Goal: Task Accomplishment & Management: Manage account settings

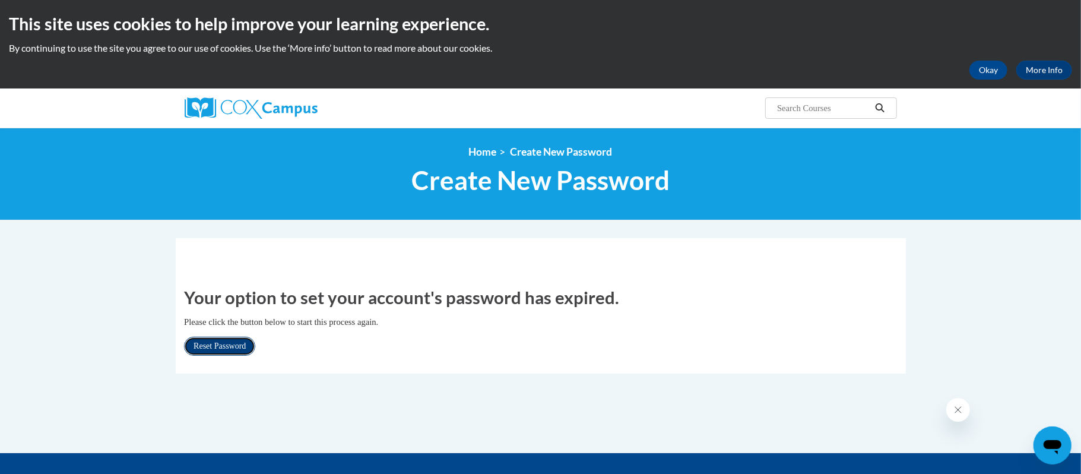
click at [213, 347] on link "Reset Password" at bounding box center [219, 346] width 71 height 19
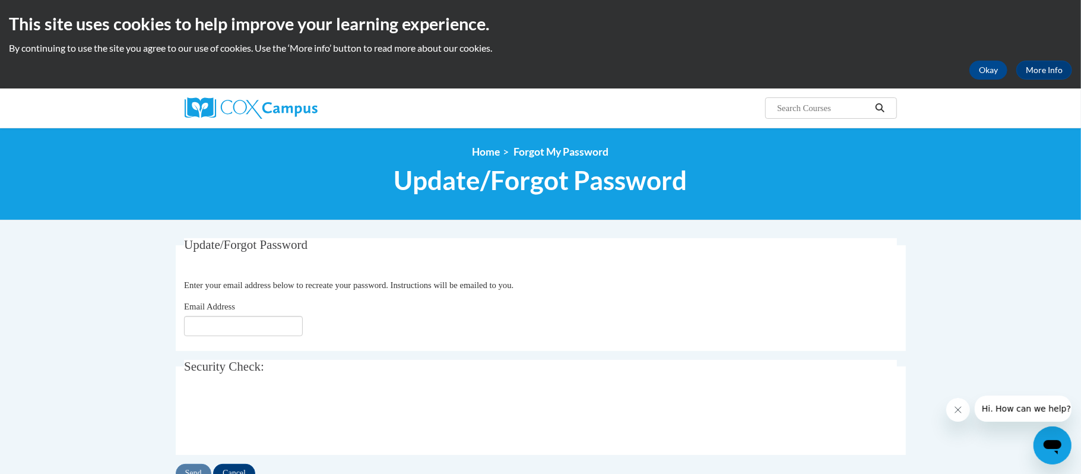
type input "Danielle.parker@jefferson.kyschools.us"
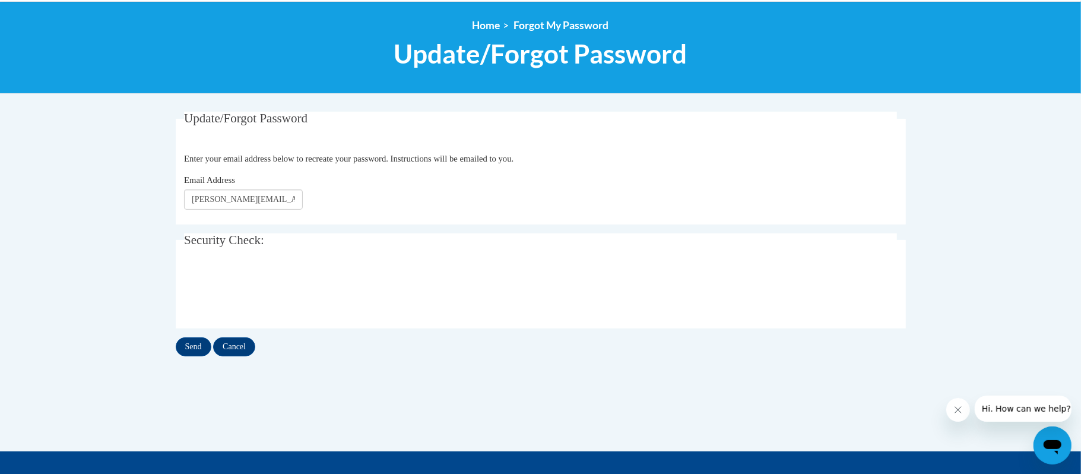
scroll to position [137, 0]
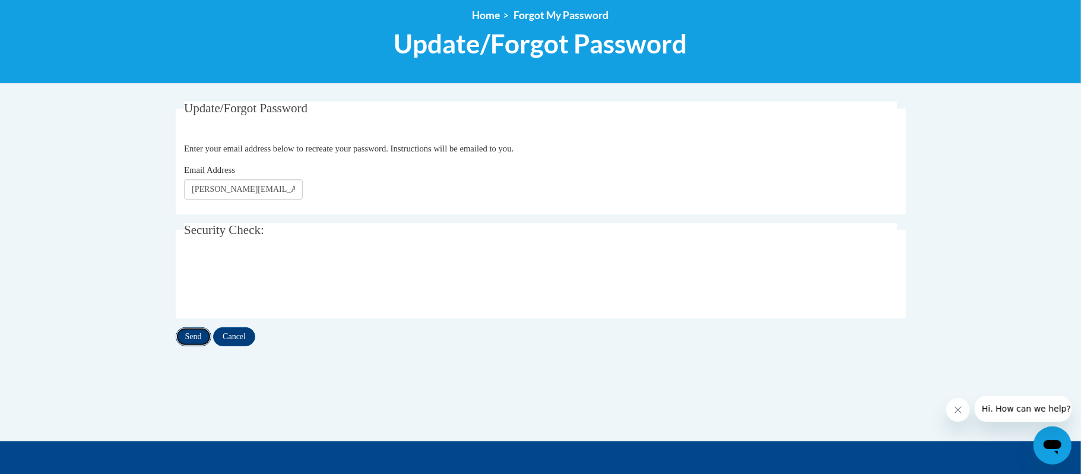
click at [195, 333] on input "Send" at bounding box center [194, 336] width 36 height 19
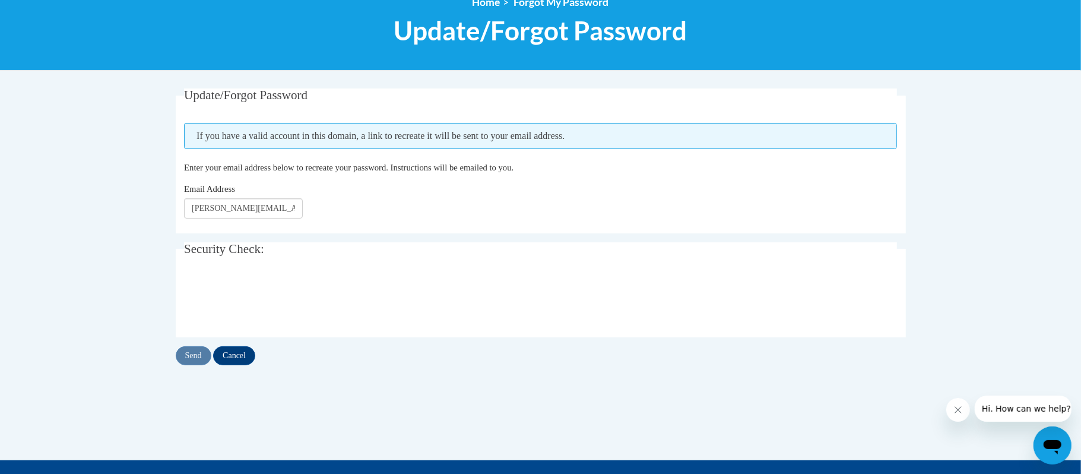
scroll to position [151, 0]
